Goal: Task Accomplishment & Management: Complete application form

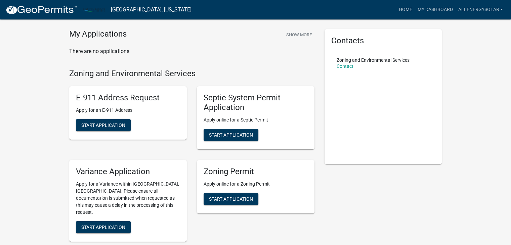
scroll to position [29, 0]
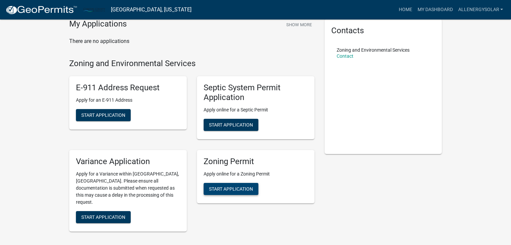
click at [224, 187] on span "Start Application" at bounding box center [231, 188] width 44 height 5
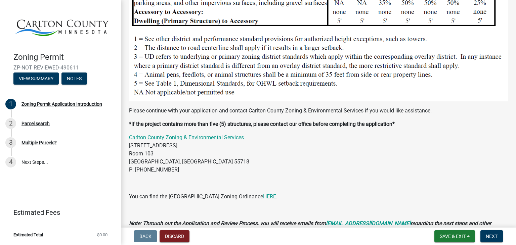
scroll to position [735, 0]
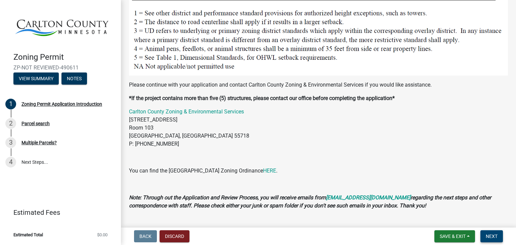
click at [492, 233] on button "Next" at bounding box center [492, 237] width 23 height 12
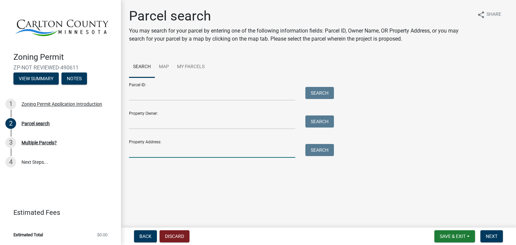
click at [176, 146] on input "Property Address:" at bounding box center [212, 151] width 166 height 14
paste input "[STREET_ADDRESS][PERSON_NAME]"
type input "2441 [PERSON_NAME]"
click at [312, 150] on button "Search" at bounding box center [319, 150] width 29 height 12
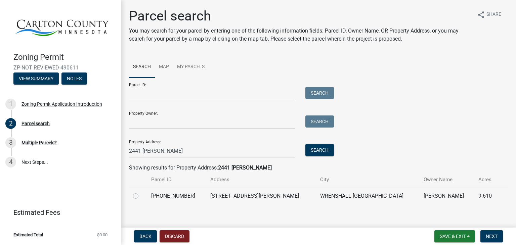
click at [242, 196] on td "[STREET_ADDRESS][PERSON_NAME]" at bounding box center [261, 196] width 110 height 16
click at [141, 192] on label at bounding box center [141, 192] width 0 height 0
click at [141, 195] on input "radio" at bounding box center [143, 194] width 4 height 4
radio input "true"
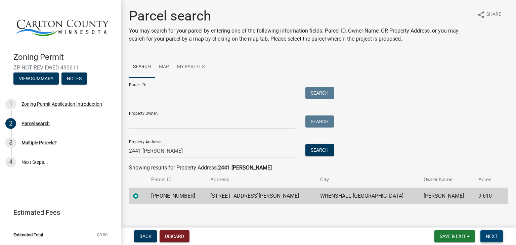
click at [494, 235] on span "Next" at bounding box center [492, 236] width 12 height 5
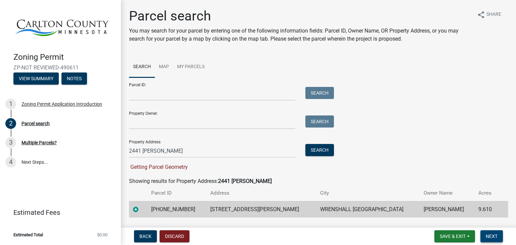
scroll to position [19, 0]
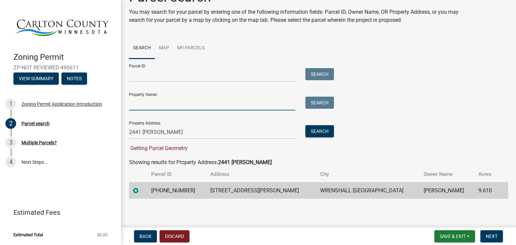
click at [191, 109] on input "Property Owner:" at bounding box center [212, 104] width 166 height 14
click at [168, 108] on input "Property Owner:" at bounding box center [212, 104] width 166 height 14
paste input "Jay Hauer"
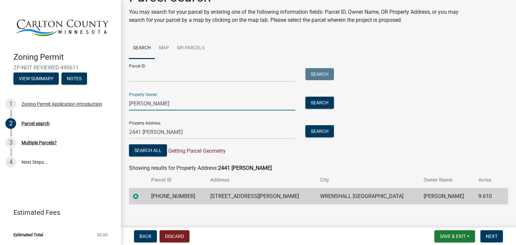
type input "Jay Hauer"
click at [308, 163] on wm-search-parcel-data-activity-input "Search Map My Parcels Parcel ID: Search Property Owner: Jay Hauer Search Proper…" at bounding box center [318, 121] width 379 height 167
click at [156, 151] on button "Search All" at bounding box center [148, 150] width 38 height 12
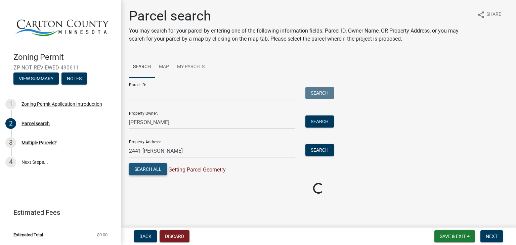
scroll to position [0, 0]
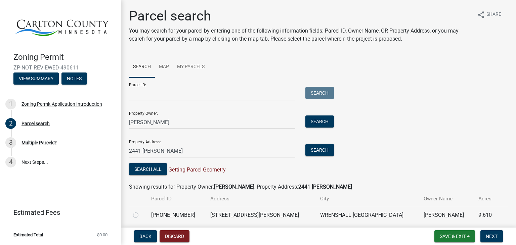
click at [141, 211] on label at bounding box center [141, 211] width 0 height 0
click at [141, 215] on input "radio" at bounding box center [143, 213] width 4 height 4
radio input "true"
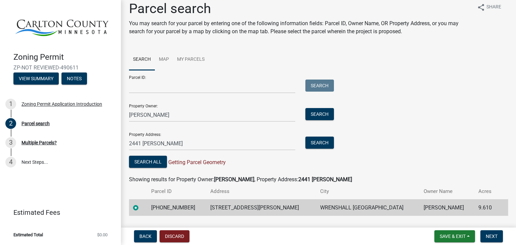
scroll to position [25, 0]
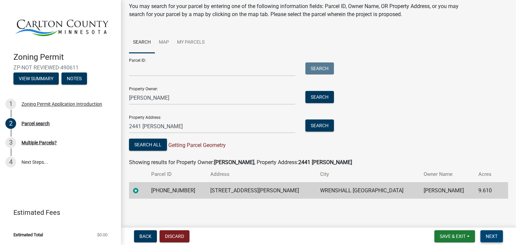
click at [495, 237] on span "Next" at bounding box center [492, 236] width 12 height 5
click at [185, 69] on input "Parcel ID:" at bounding box center [212, 70] width 166 height 14
drag, startPoint x: 179, startPoint y: 192, endPoint x: 155, endPoint y: 193, distance: 24.6
click at [155, 193] on tr "69-020-3065 2441 GARTHUS RD WRENSHALL MN HAUER, JAY T 9.610" at bounding box center [318, 190] width 379 height 16
copy td "69-020-3065"
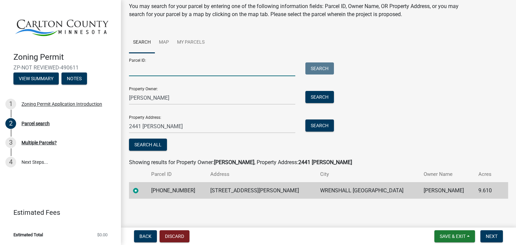
click at [208, 72] on input "Parcel ID:" at bounding box center [212, 70] width 166 height 14
paste input "69-020-3065"
type input "69-020-3065"
click at [218, 148] on div "Search All" at bounding box center [230, 146] width 202 height 14
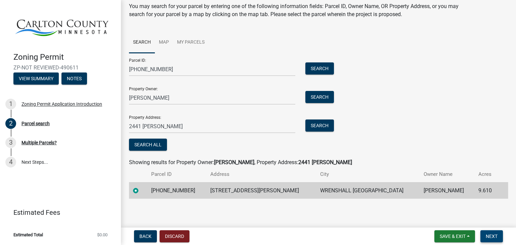
click at [491, 237] on span "Next" at bounding box center [492, 236] width 12 height 5
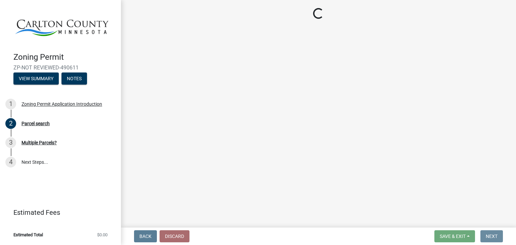
scroll to position [0, 0]
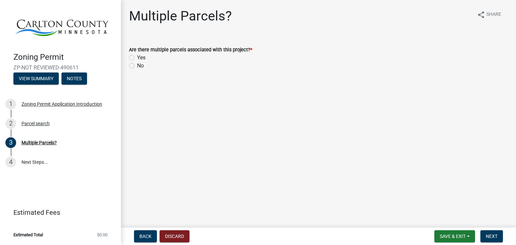
click at [135, 68] on div "No" at bounding box center [318, 66] width 379 height 8
click at [137, 67] on label "No" at bounding box center [140, 66] width 7 height 8
click at [137, 66] on input "No" at bounding box center [139, 64] width 4 height 4
radio input "true"
click at [491, 237] on span "Next" at bounding box center [492, 236] width 12 height 5
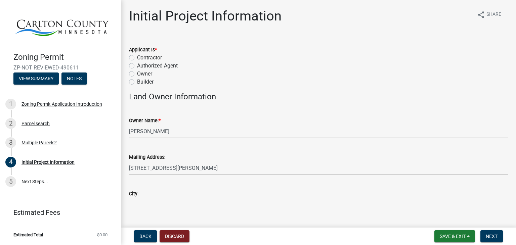
click at [151, 59] on label "Contractor" at bounding box center [149, 58] width 25 height 8
click at [141, 58] on input "Contractor" at bounding box center [139, 56] width 4 height 4
radio input "true"
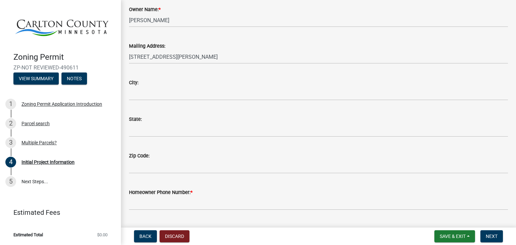
scroll to position [132, 0]
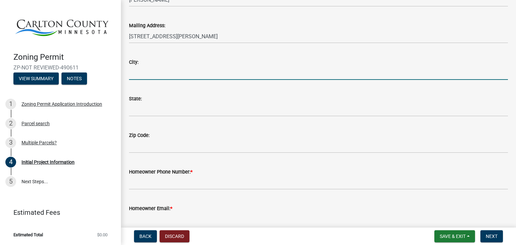
click at [161, 74] on input "City:" at bounding box center [318, 73] width 379 height 14
paste input "Wrenshall"
type input "Wrenshall"
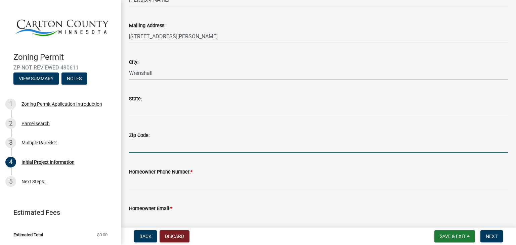
click at [206, 144] on input "Zip Code:" at bounding box center [318, 146] width 379 height 14
paste input "55797"
type input "55797"
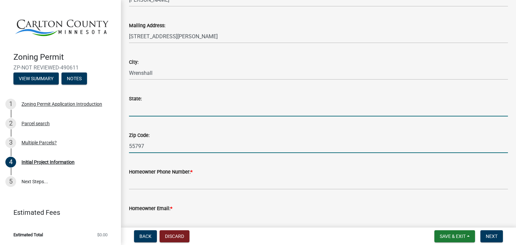
click at [212, 114] on input "State:" at bounding box center [318, 110] width 379 height 14
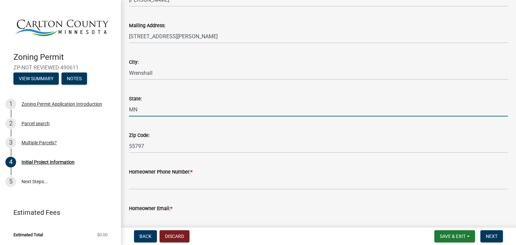
type input "MN"
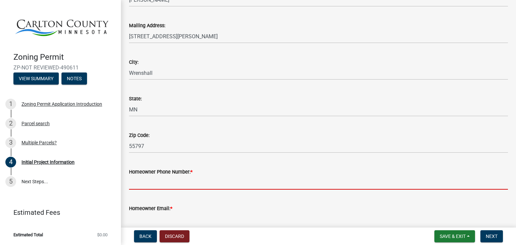
click at [146, 184] on input "Homeowner Phone Number: *" at bounding box center [318, 183] width 379 height 14
paste input "(218) 348-6993"
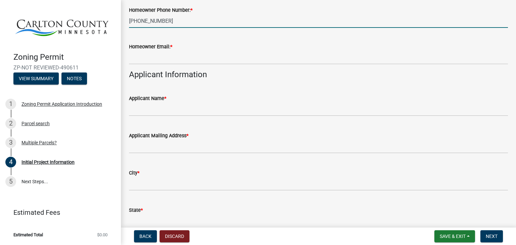
scroll to position [313, 0]
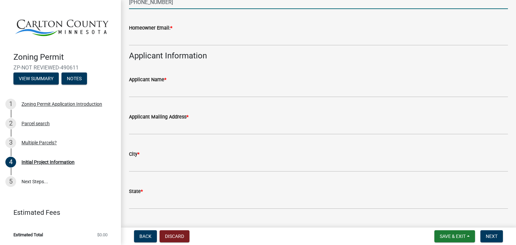
type input "(218) 348-6993"
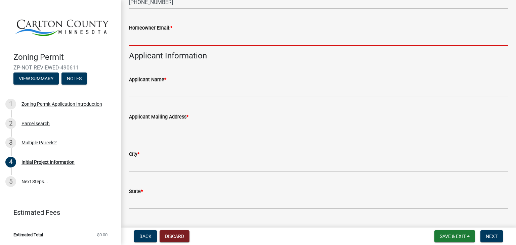
click at [200, 40] on input "Homeowner Email: *" at bounding box center [318, 39] width 379 height 14
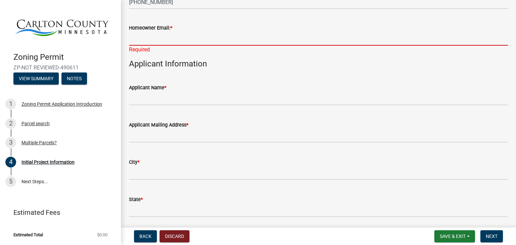
click at [147, 39] on input "Homeowner Email: *" at bounding box center [318, 39] width 379 height 14
paste input "jayhauer@aes04.com"
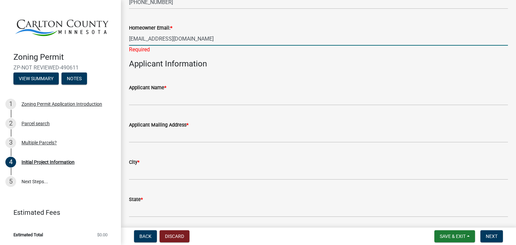
type input "jayhauer@aes04.com"
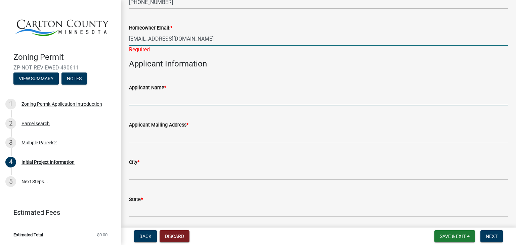
click at [233, 101] on wm-data-entity-input "Applicant Name *" at bounding box center [318, 92] width 379 height 37
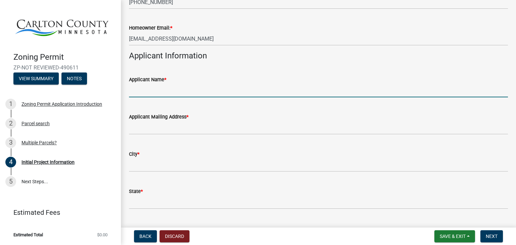
type input "All Energy Solar"
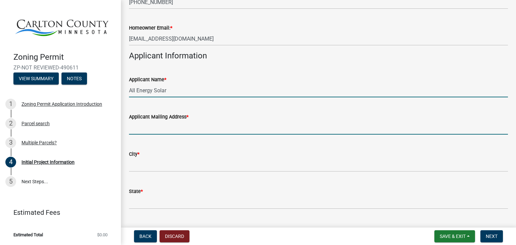
click at [188, 129] on input "Applicant Mailing Address *" at bounding box center [318, 128] width 379 height 14
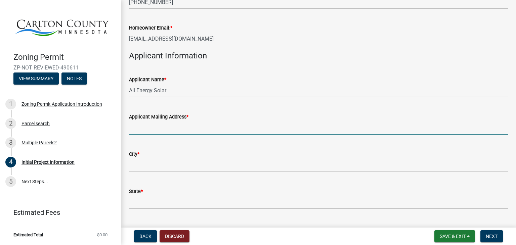
type input "1264 Energy Lane"
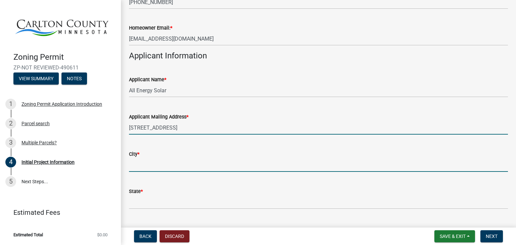
type input "St Paul"
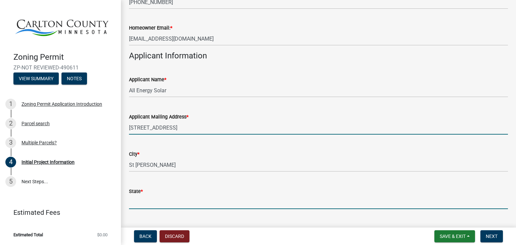
type input "MN"
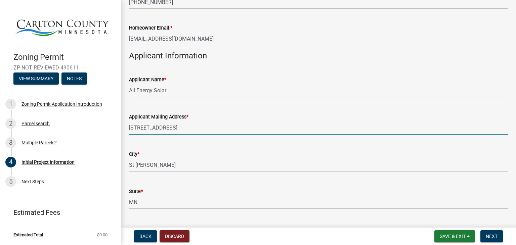
type input "55108"
type input "6518429404"
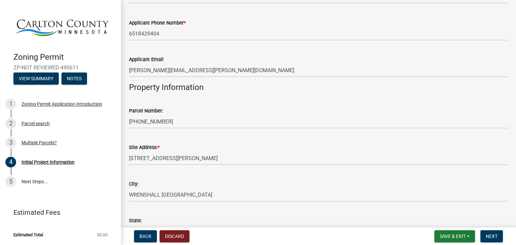
scroll to position [565, 0]
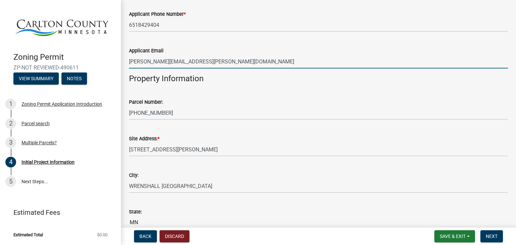
drag, startPoint x: 161, startPoint y: 61, endPoint x: 99, endPoint y: 67, distance: 62.1
click at [99, 67] on div "Zoning Permit ZP-NOT REVIEWED-490611 View Summary Notes 1 Zoning Permit Applica…" at bounding box center [258, 122] width 516 height 245
type input "permit@allenergysolar.com"
click at [298, 84] on wm-data-entity-input "Property Information" at bounding box center [318, 81] width 379 height 15
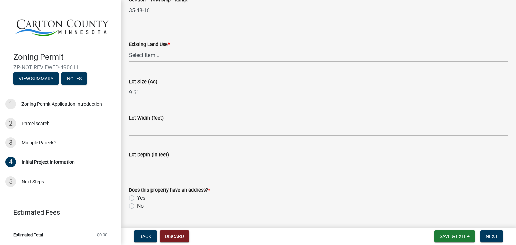
scroll to position [922, 0]
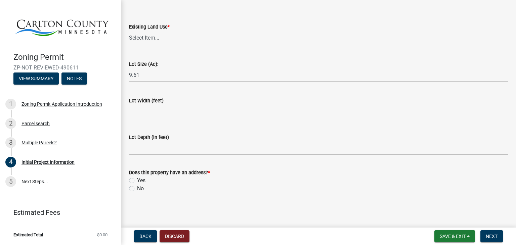
click at [137, 181] on label "Yes" at bounding box center [141, 181] width 8 height 8
click at [137, 181] on input "Yes" at bounding box center [139, 179] width 4 height 4
radio input "true"
click at [165, 34] on select "Select Item... Residential Commercial Recreational/hunting Agricultural" at bounding box center [318, 38] width 379 height 14
click at [129, 31] on select "Select Item... Residential Commercial Recreational/hunting Agricultural" at bounding box center [318, 38] width 379 height 14
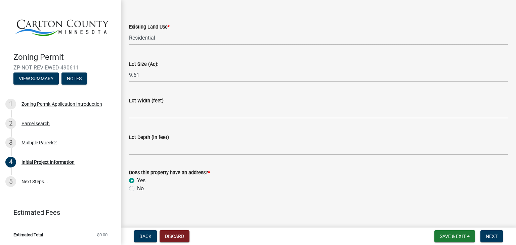
select select "33d21d3a-ebb3-419e-8315-ef7213d04586"
click at [172, 41] on select "Select Item... Residential Commercial Recreational/hunting Agricultural" at bounding box center [318, 38] width 379 height 14
click at [175, 39] on select "Select Item... Residential Commercial Recreational/hunting Agricultural" at bounding box center [318, 38] width 379 height 14
click at [492, 235] on span "Next" at bounding box center [492, 236] width 12 height 5
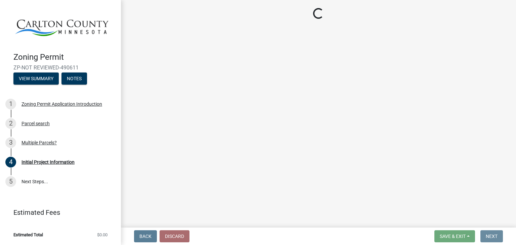
scroll to position [0, 0]
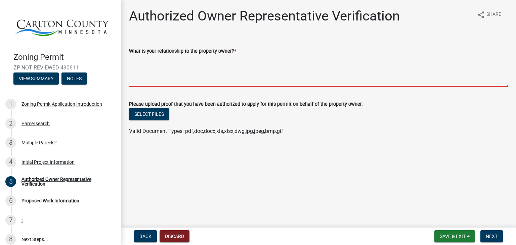
click at [230, 78] on textarea "What is your relationship to the property owner? *" at bounding box center [318, 71] width 379 height 32
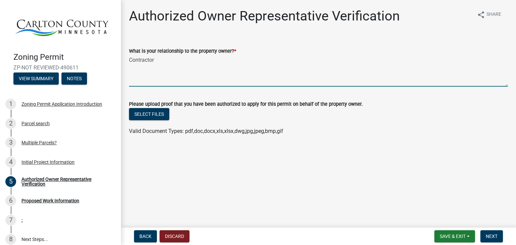
type textarea "Contractor"
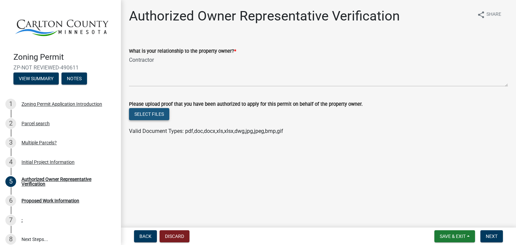
click at [155, 117] on button "Select files" at bounding box center [149, 114] width 40 height 12
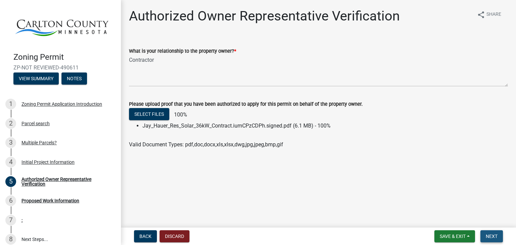
click at [494, 239] on span "Next" at bounding box center [492, 236] width 12 height 5
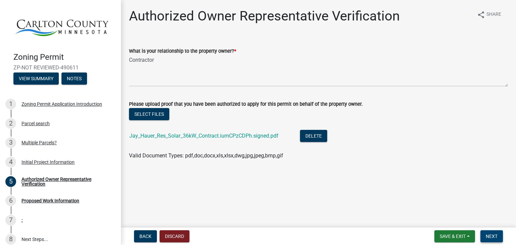
click at [487, 234] on span "Next" at bounding box center [492, 236] width 12 height 5
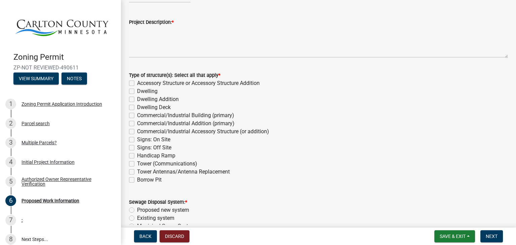
scroll to position [70, 0]
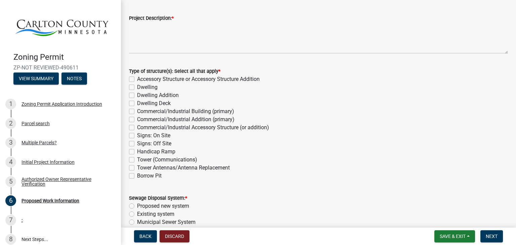
click at [137, 80] on label "Accessory Structure or Accessory Structure Addition" at bounding box center [198, 79] width 123 height 8
click at [137, 80] on input "Accessory Structure or Accessory Structure Addition" at bounding box center [139, 77] width 4 height 4
checkbox input "true"
checkbox input "false"
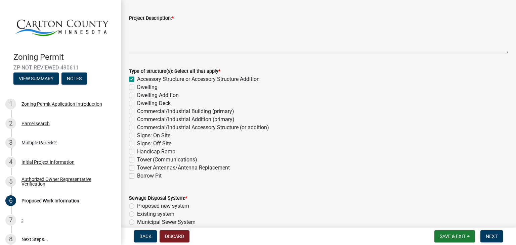
checkbox input "false"
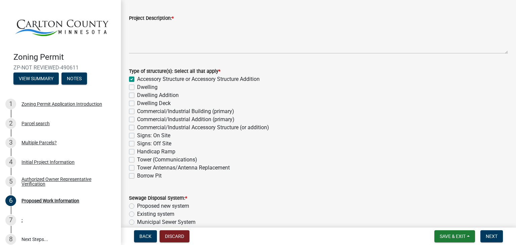
checkbox input "false"
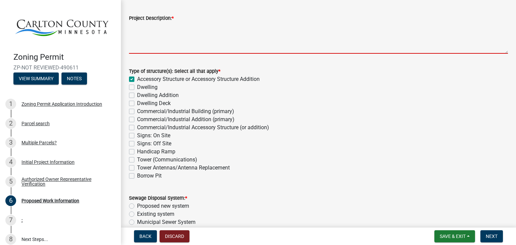
click at [195, 28] on textarea "Project Description: *" at bounding box center [318, 38] width 379 height 32
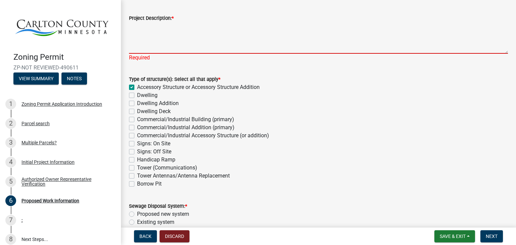
click at [185, 47] on textarea "Project Description: *" at bounding box center [318, 38] width 379 height 32
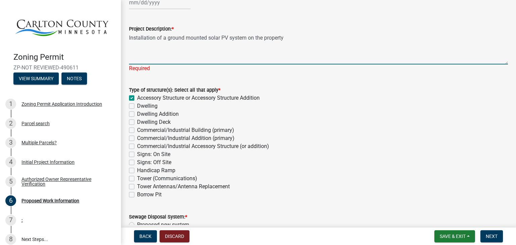
scroll to position [50, 0]
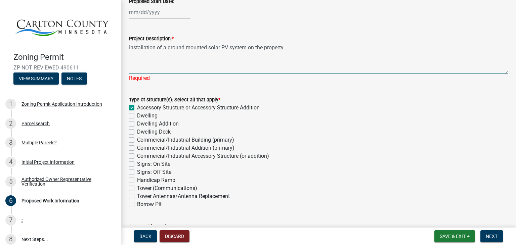
click at [293, 48] on textarea "Installation of a ground mounted solar PV system on the property" at bounding box center [318, 59] width 379 height 32
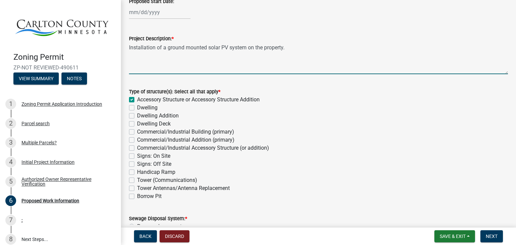
click at [342, 48] on textarea "Installation of a ground mounted solar PV system on the property." at bounding box center [318, 59] width 379 height 32
type textarea "Installation of a ground mounted solar PV system on the property. 80 solar pane…"
click at [357, 84] on form "Type of structure(s): Select all that apply * Accessory Structure or Accessory …" at bounding box center [318, 140] width 379 height 121
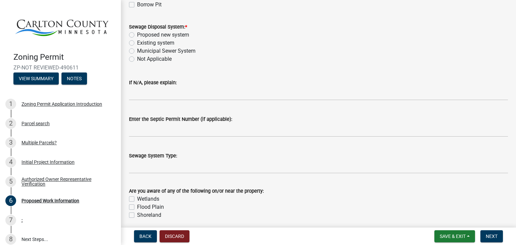
scroll to position [252, 0]
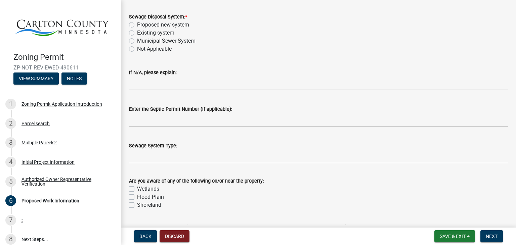
click at [159, 51] on label "Not Applicable" at bounding box center [154, 49] width 35 height 8
click at [141, 49] on input "Not Applicable" at bounding box center [139, 47] width 4 height 4
radio input "true"
click at [161, 33] on label "Existing system" at bounding box center [155, 33] width 37 height 8
click at [141, 33] on input "Existing system" at bounding box center [139, 31] width 4 height 4
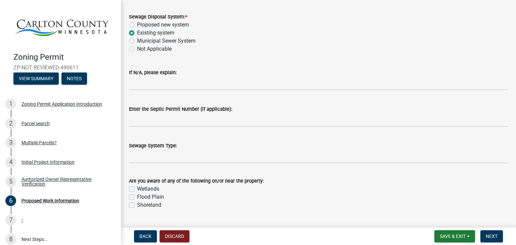
radio input "true"
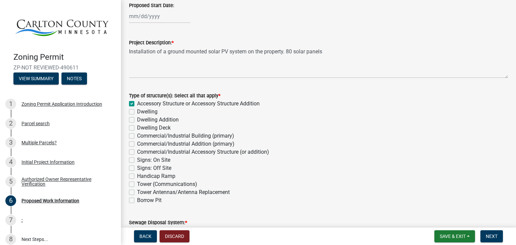
scroll to position [0, 0]
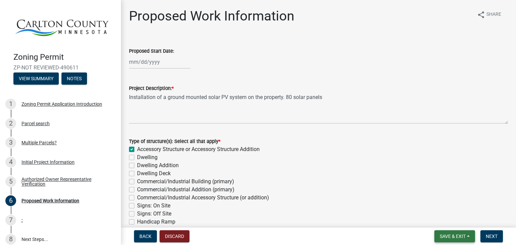
click at [443, 231] on button "Save & Exit" at bounding box center [454, 237] width 41 height 12
click at [440, 201] on button "Save" at bounding box center [448, 203] width 54 height 16
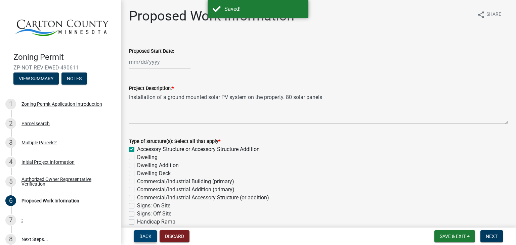
click at [149, 239] on span "Back" at bounding box center [145, 236] width 12 height 5
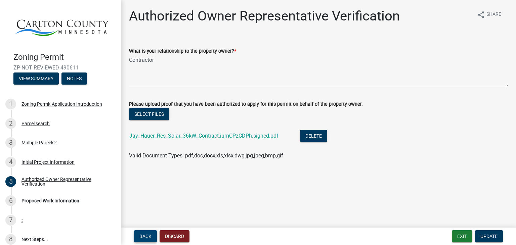
click at [149, 239] on span "Back" at bounding box center [145, 236] width 12 height 5
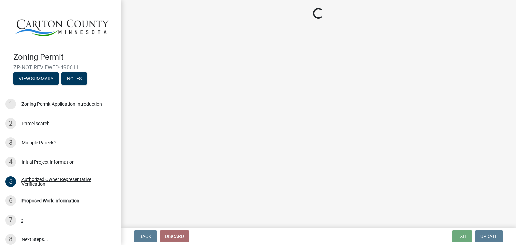
select select "33d21d3a-ebb3-419e-8315-ef7213d04586"
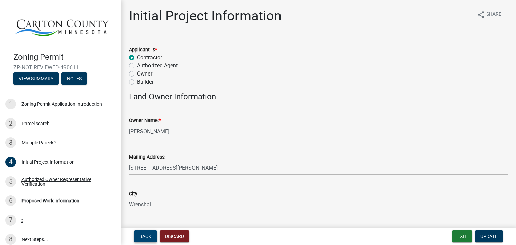
click at [149, 239] on span "Back" at bounding box center [145, 236] width 12 height 5
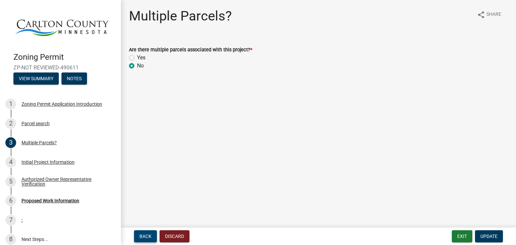
click at [149, 239] on span "Back" at bounding box center [145, 236] width 12 height 5
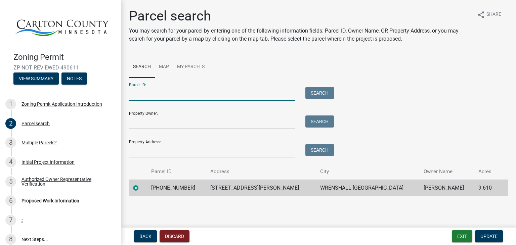
paste input "2441 Garthus Rd"
type input "2441 Garthus Rd"
click at [167, 97] on input "2441 Garthus Rd" at bounding box center [212, 94] width 166 height 14
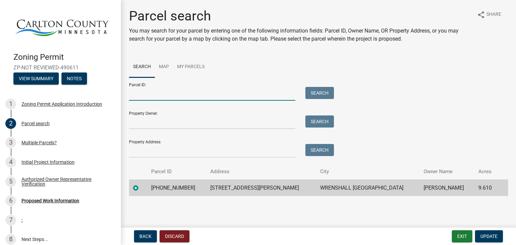
click at [157, 95] on input "Parcel ID:" at bounding box center [212, 94] width 166 height 14
paste input "69-020-3100"
type input "69-020-3100"
click at [312, 92] on button "Search" at bounding box center [319, 93] width 29 height 12
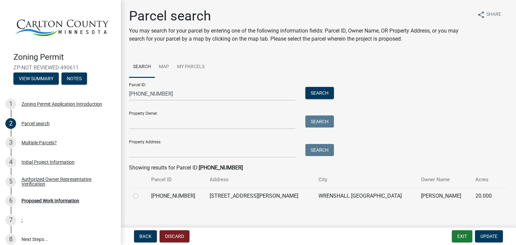
click at [141, 192] on label at bounding box center [141, 192] width 0 height 0
click at [141, 197] on input "radio" at bounding box center [143, 194] width 4 height 4
radio input "true"
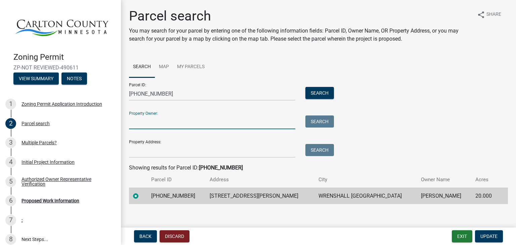
click at [213, 119] on input "Property Owner:" at bounding box center [212, 123] width 166 height 14
type input "Jay Hauer"
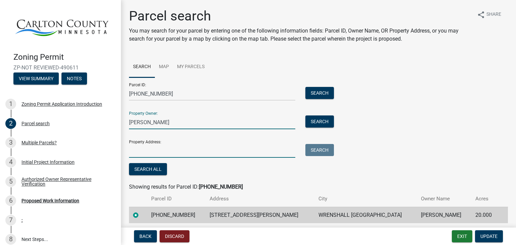
click at [182, 157] on input "Property Address:" at bounding box center [212, 151] width 166 height 14
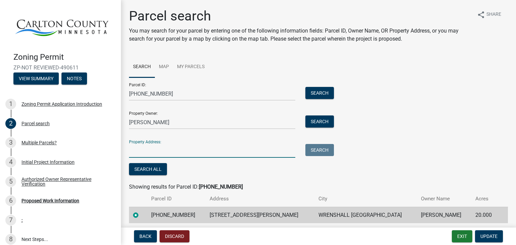
type input "2441 Garthus"
click at [140, 152] on input "2441 Garthus" at bounding box center [212, 151] width 166 height 14
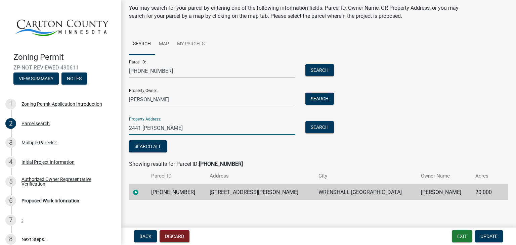
scroll to position [25, 0]
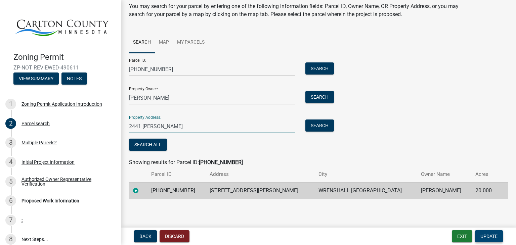
click at [492, 236] on span "Update" at bounding box center [489, 236] width 17 height 5
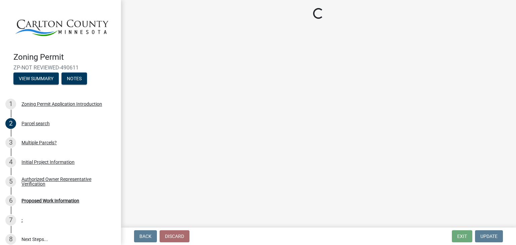
select select "33d21d3a-ebb3-419e-8315-ef7213d04586"
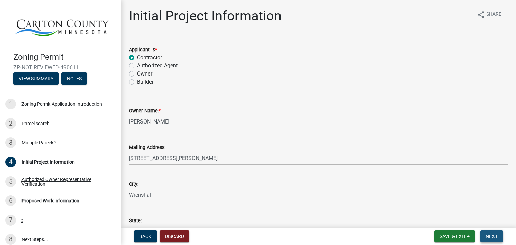
click at [490, 236] on span "Next" at bounding box center [492, 236] width 12 height 5
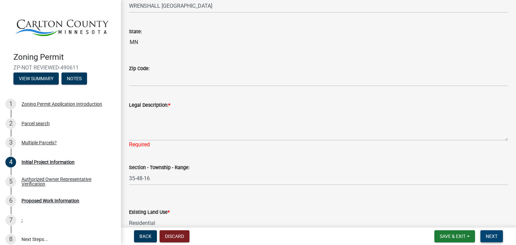
scroll to position [698, 0]
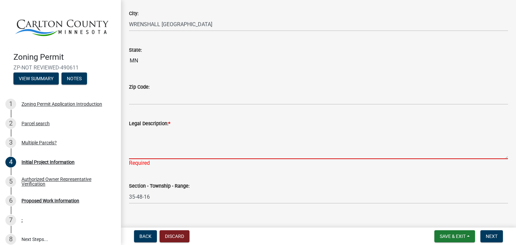
click at [287, 144] on textarea "Legal Description: *" at bounding box center [318, 144] width 379 height 32
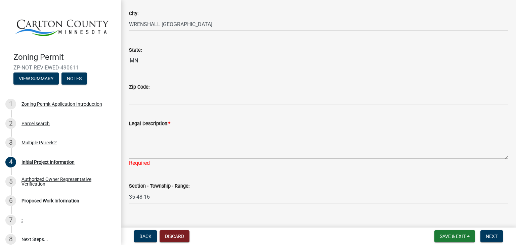
click at [192, 162] on div "Required" at bounding box center [318, 163] width 379 height 8
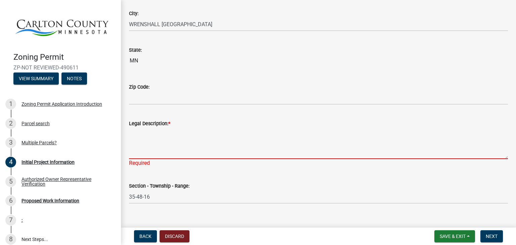
click at [192, 144] on textarea "Legal Description: *" at bounding box center [318, 144] width 379 height 32
paste textarea "SE1/4 OF SE1/4 EX 1/2 MIN INT & EX S1/2 THEREOF"
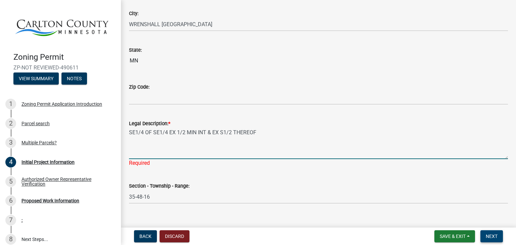
type textarea "SE1/4 OF SE1/4 EX 1/2 MIN INT & EX S1/2 THEREOF"
click at [489, 233] on button "Next" at bounding box center [492, 237] width 23 height 12
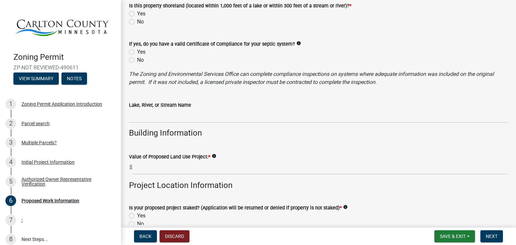
scroll to position [475, 0]
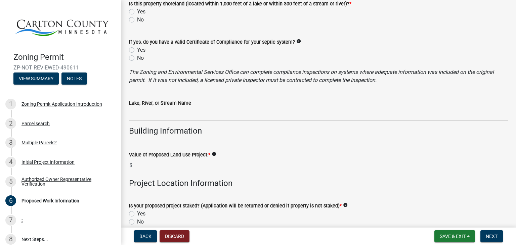
click at [137, 13] on label "Yes" at bounding box center [141, 12] width 8 height 8
click at [137, 12] on input "Yes" at bounding box center [139, 10] width 4 height 4
radio input "true"
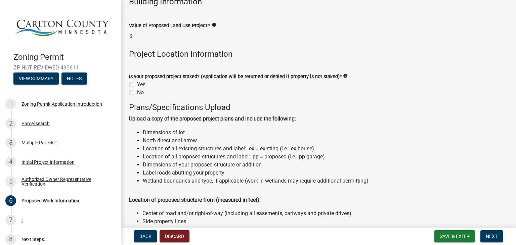
scroll to position [611, 0]
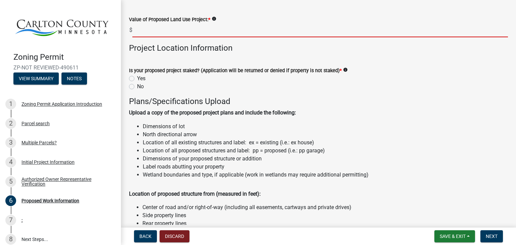
click at [172, 36] on input "text" at bounding box center [320, 31] width 376 height 14
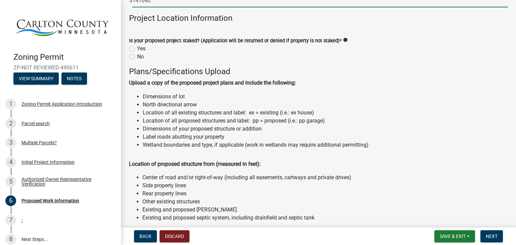
scroll to position [655, 0]
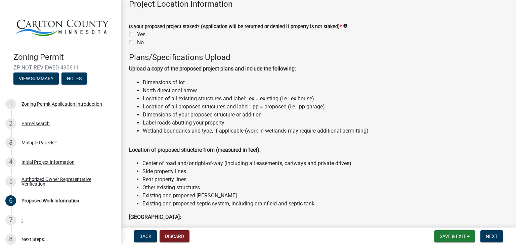
type input "141040"
click at [137, 35] on label "Yes" at bounding box center [141, 35] width 8 height 8
click at [137, 35] on input "Yes" at bounding box center [139, 33] width 4 height 4
radio input "true"
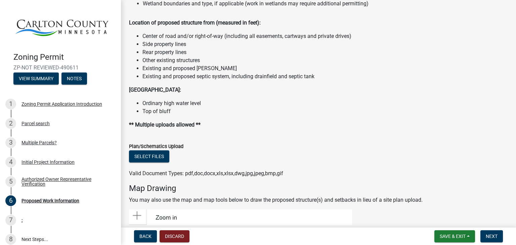
scroll to position [819, 0]
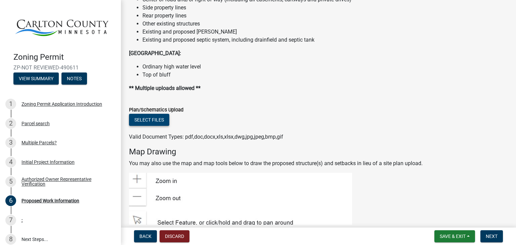
click at [144, 118] on button "Select files" at bounding box center [149, 120] width 40 height 12
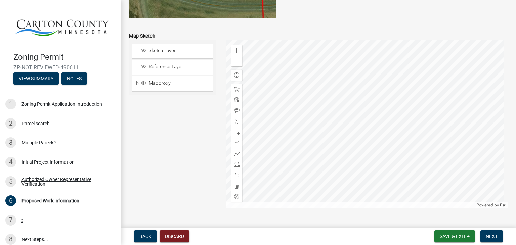
scroll to position [1404, 0]
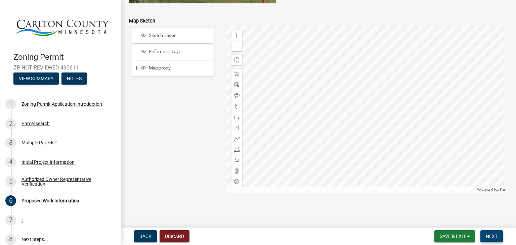
click at [489, 235] on span "Next" at bounding box center [492, 236] width 12 height 5
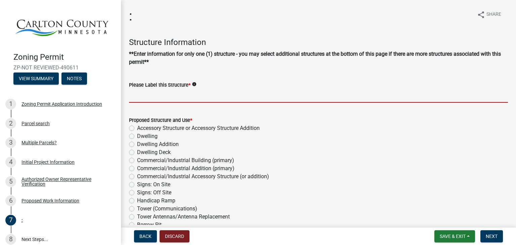
click at [258, 98] on input "Please Label this Structure *" at bounding box center [318, 96] width 379 height 14
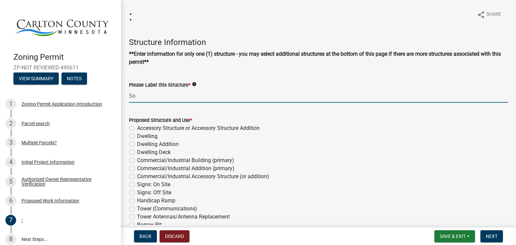
type input "S"
type input "Ground Mounted Solar PV"
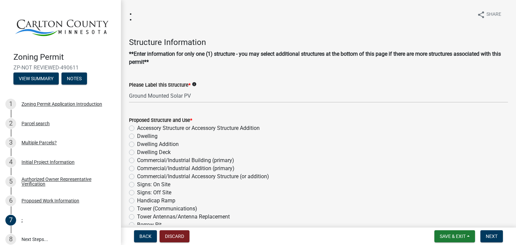
click at [222, 131] on label "Accessory Structure or Accessory Structure Addition" at bounding box center [198, 128] width 123 height 8
click at [141, 129] on input "Accessory Structure or Accessory Structure Addition" at bounding box center [139, 126] width 4 height 4
radio input "true"
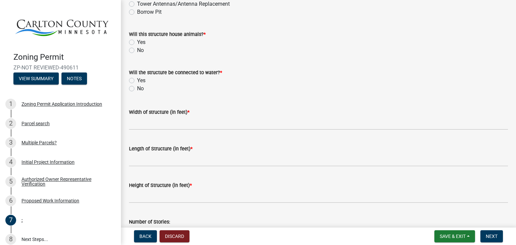
scroll to position [218, 0]
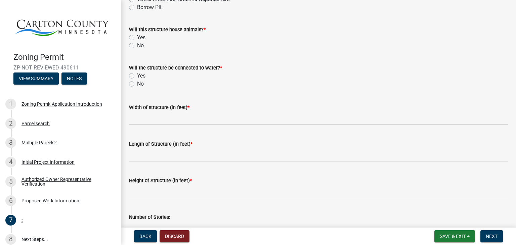
click at [135, 45] on div "No" at bounding box center [318, 46] width 379 height 8
click at [137, 45] on label "No" at bounding box center [140, 46] width 7 height 8
click at [137, 45] on input "No" at bounding box center [139, 44] width 4 height 4
radio input "true"
click at [137, 83] on label "No" at bounding box center [140, 84] width 7 height 8
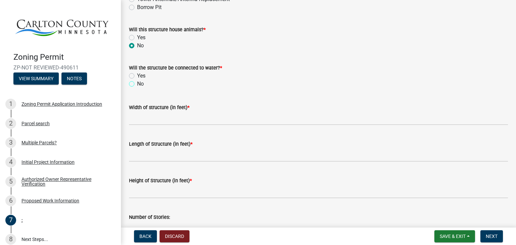
click at [137, 83] on input "No" at bounding box center [139, 82] width 4 height 4
radio input "true"
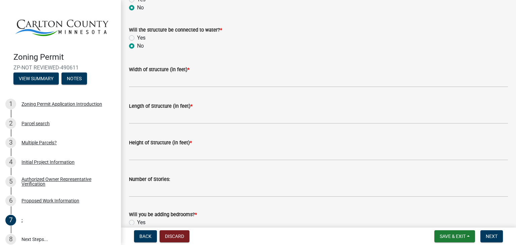
scroll to position [295, 0]
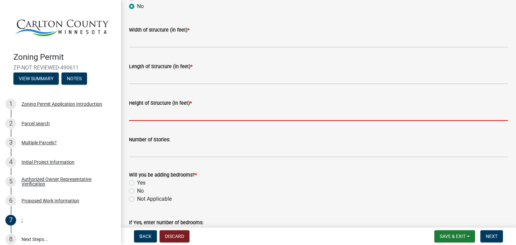
click at [178, 117] on input "Height of Structure (in feet) *" at bounding box center [318, 114] width 379 height 14
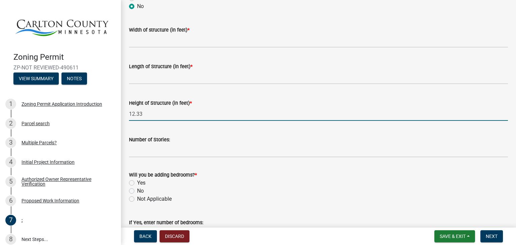
type input "12.33"
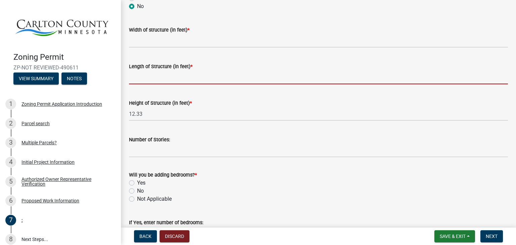
click at [197, 84] on input "Length of Structure (in feet) *" at bounding box center [318, 78] width 379 height 14
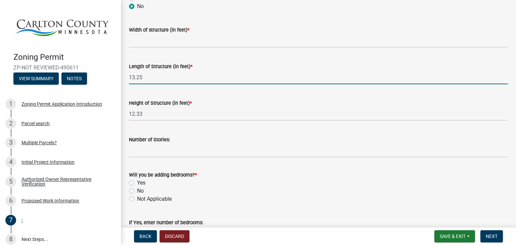
type input "13.25"
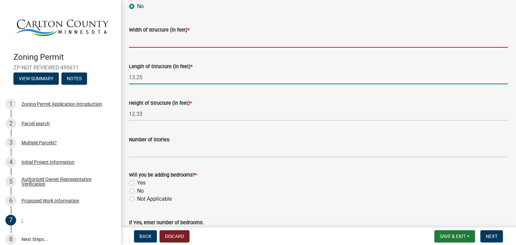
click at [228, 37] on input "Width of structure (in feet) *" at bounding box center [318, 41] width 379 height 14
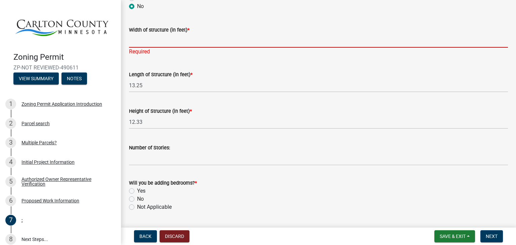
click at [171, 43] on input "Width of structure (in feet) *" at bounding box center [318, 41] width 379 height 14
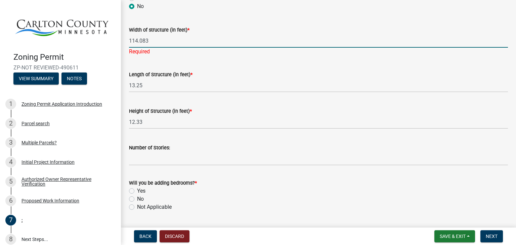
type input "114.083"
click at [197, 65] on div "Length of Structure (in feet) * 13.25" at bounding box center [318, 76] width 379 height 31
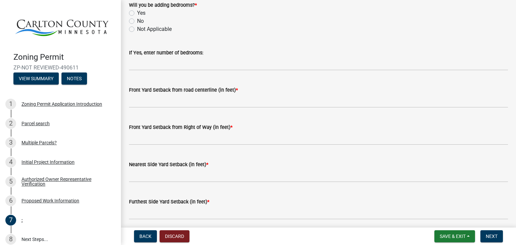
scroll to position [451, 0]
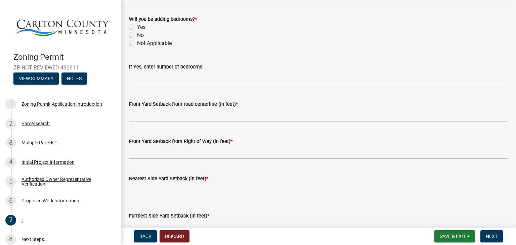
click at [137, 35] on label "No" at bounding box center [140, 35] width 7 height 8
click at [137, 35] on input "No" at bounding box center [139, 33] width 4 height 4
radio input "true"
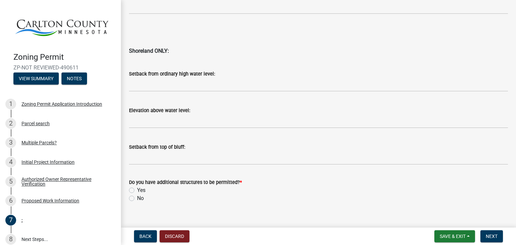
scroll to position [718, 0]
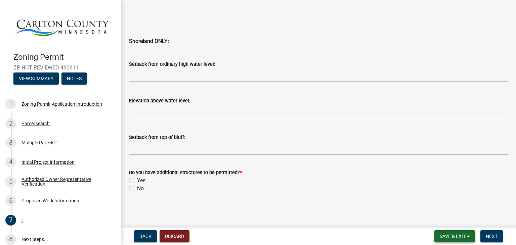
click at [447, 237] on span "Save & Exit" at bounding box center [453, 236] width 26 height 5
click at [444, 217] on button "Save & Exit" at bounding box center [448, 219] width 54 height 16
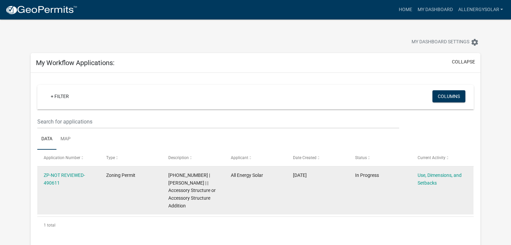
click at [384, 178] on div "In Progress" at bounding box center [379, 176] width 49 height 8
click at [67, 175] on link "ZP-NOT REVIEWED-490611" at bounding box center [64, 179] width 41 height 13
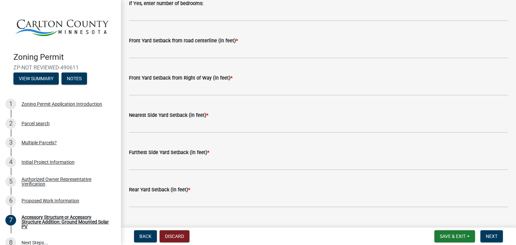
scroll to position [534, 0]
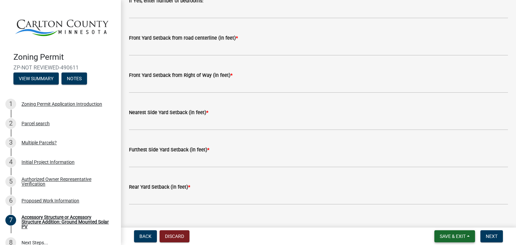
click at [446, 234] on span "Save & Exit" at bounding box center [453, 236] width 26 height 5
click at [447, 220] on button "Save & Exit" at bounding box center [448, 219] width 54 height 16
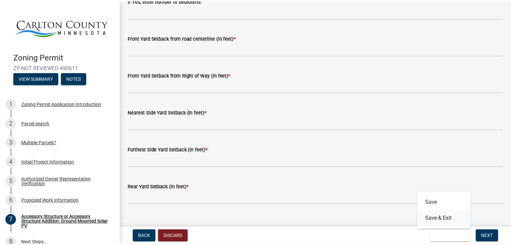
scroll to position [0, 0]
